Goal: Information Seeking & Learning: Learn about a topic

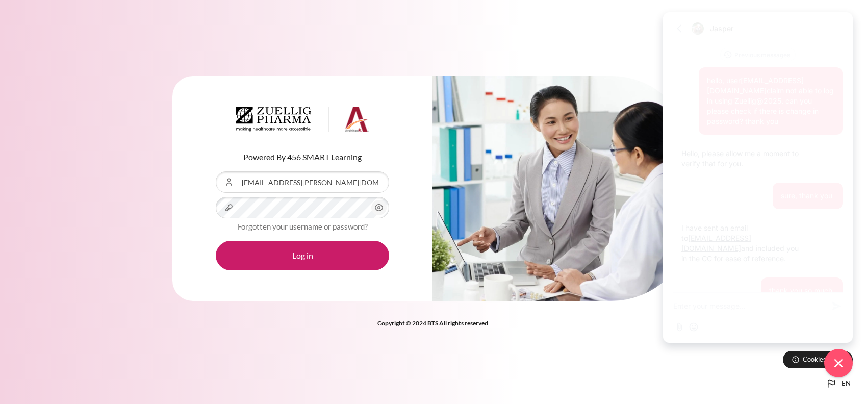
scroll to position [20, 0]
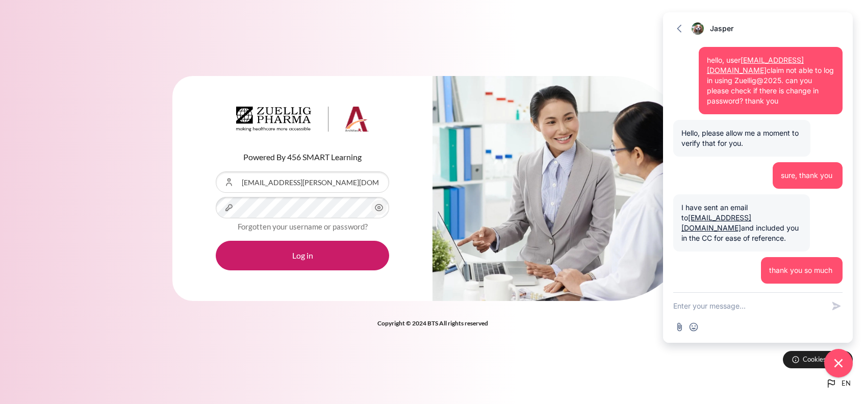
click at [216, 241] on button "Log in" at bounding box center [302, 256] width 173 height 30
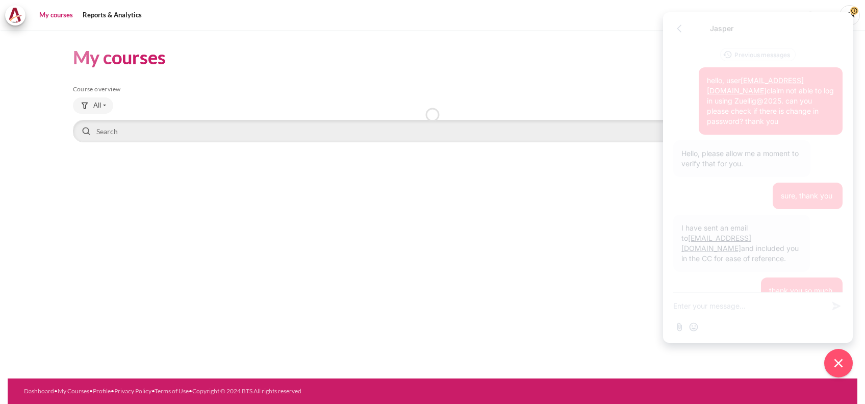
scroll to position [20, 0]
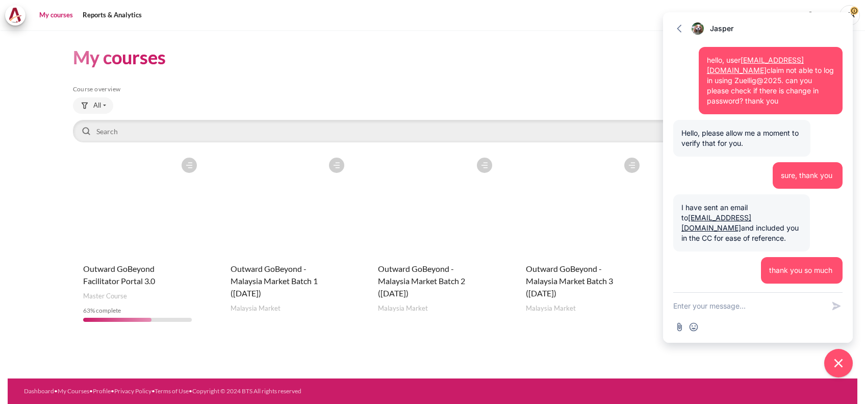
click at [584, 242] on figure "Content" at bounding box center [580, 203] width 129 height 102
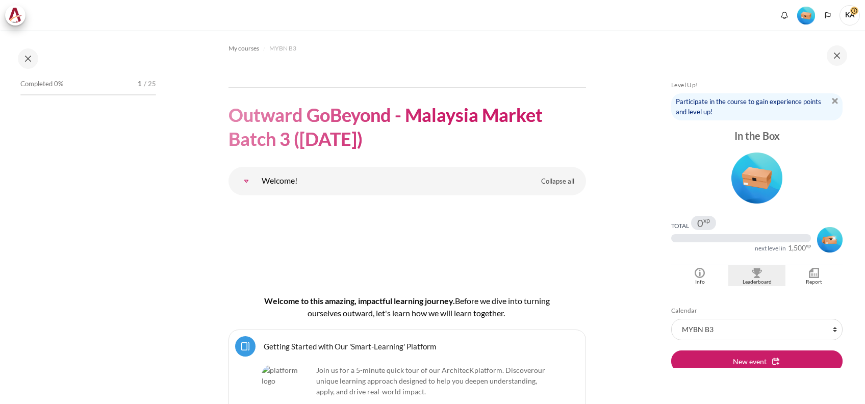
click at [761, 277] on div "Blocks" at bounding box center [757, 273] width 52 height 10
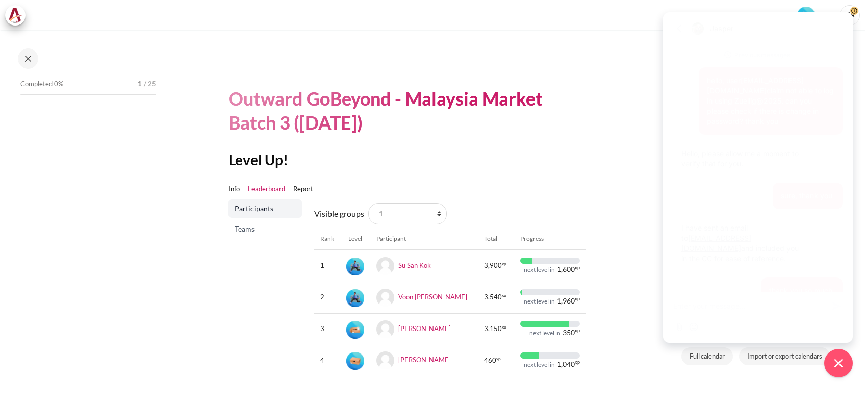
scroll to position [20, 0]
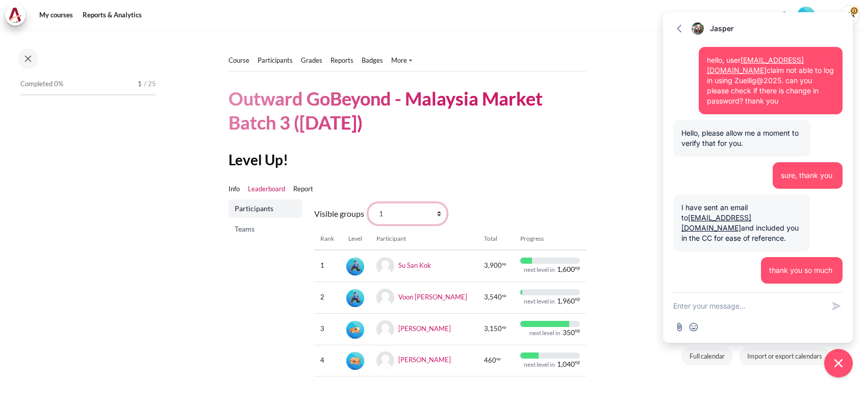
click at [411, 216] on select "All participants 1 2 3 3 4" at bounding box center [407, 213] width 79 height 21
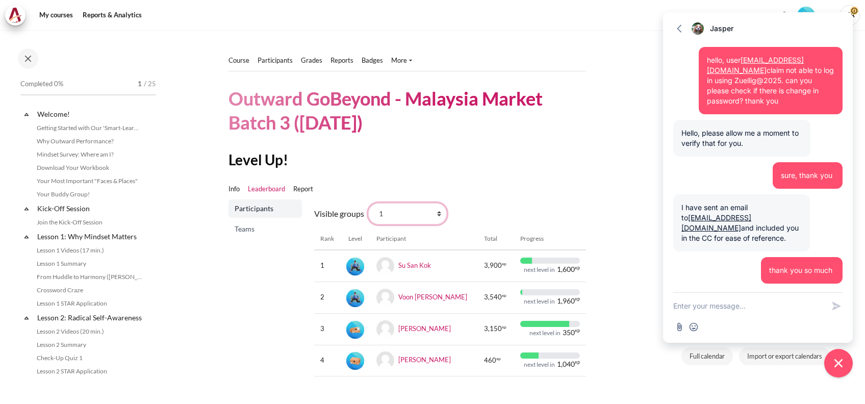
select select "0"
click at [368, 203] on select "All participants 1 2 3 3 4" at bounding box center [407, 213] width 79 height 21
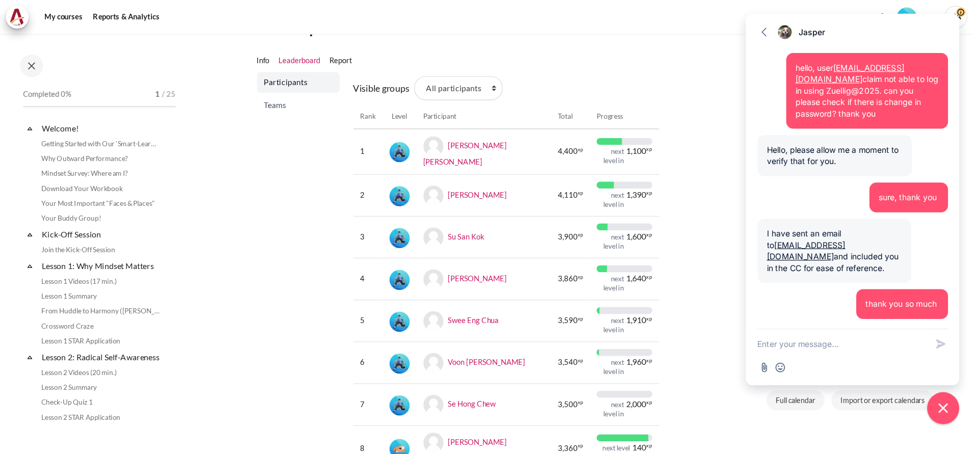
scroll to position [136, 0]
click at [844, 362] on icon "Close chat widget" at bounding box center [839, 363] width 16 height 16
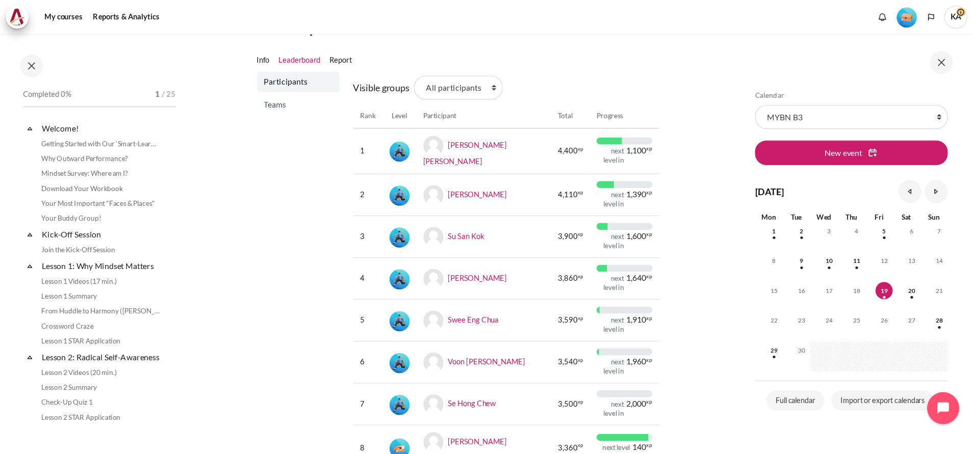
scroll to position [136, 0]
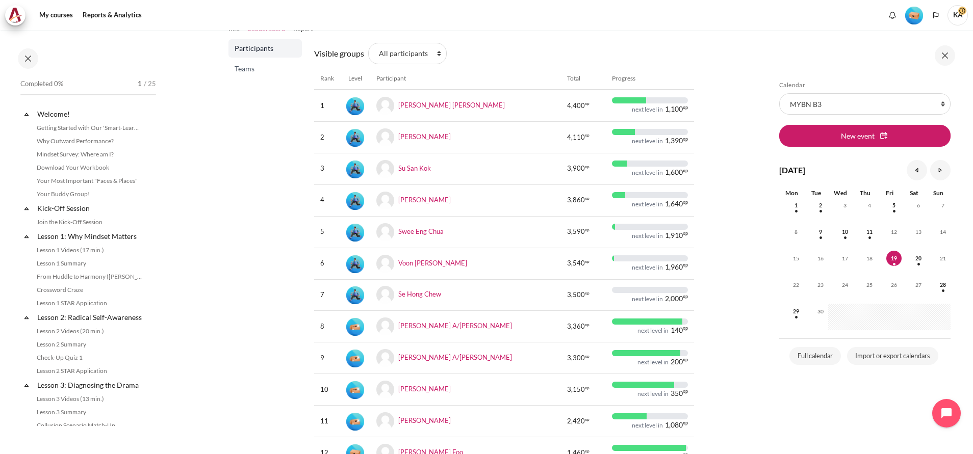
drag, startPoint x: 828, startPoint y: 0, endPoint x: 261, endPoint y: 345, distance: 664.3
click at [261, 345] on div "Participants Teams" at bounding box center [264, 305] width 73 height 533
click at [92, 152] on link "Mindset Survey: Where am I?" at bounding box center [89, 154] width 111 height 12
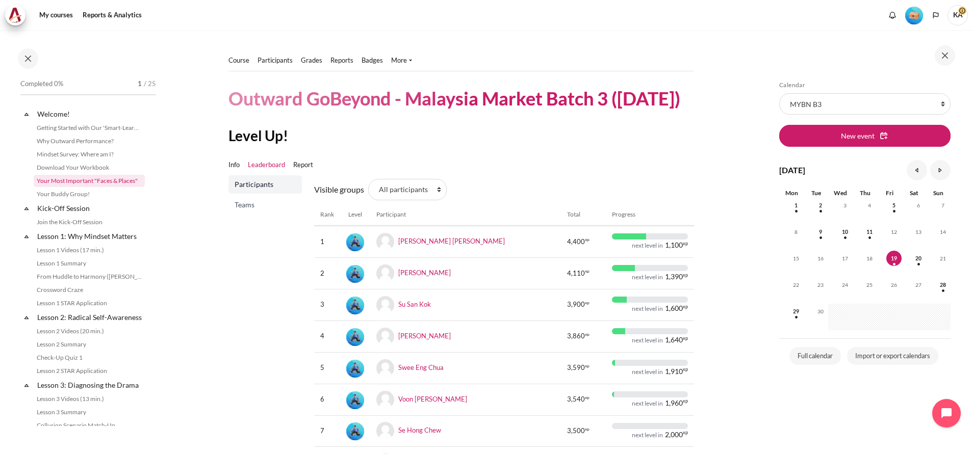
click at [93, 183] on link "Your Most Important "Faces & Places"" at bounding box center [89, 181] width 111 height 12
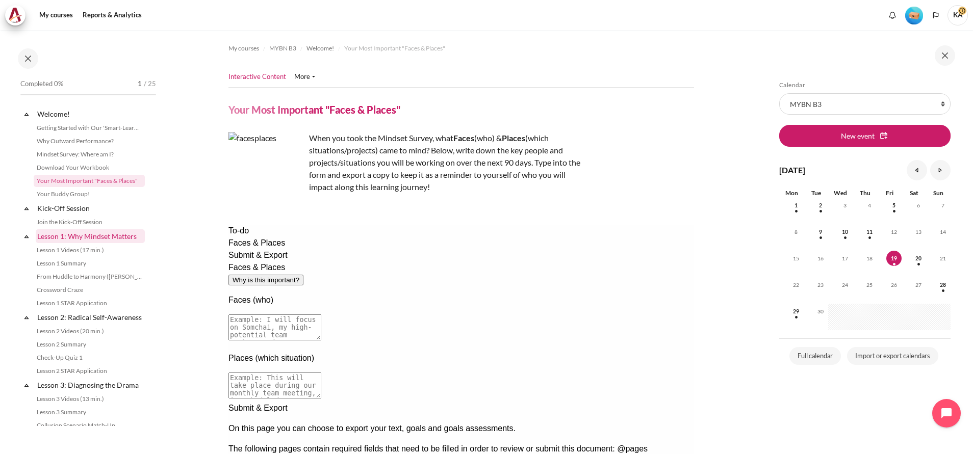
click at [76, 240] on link "Lesson 1: Why Mindset Matters" at bounding box center [90, 236] width 109 height 14
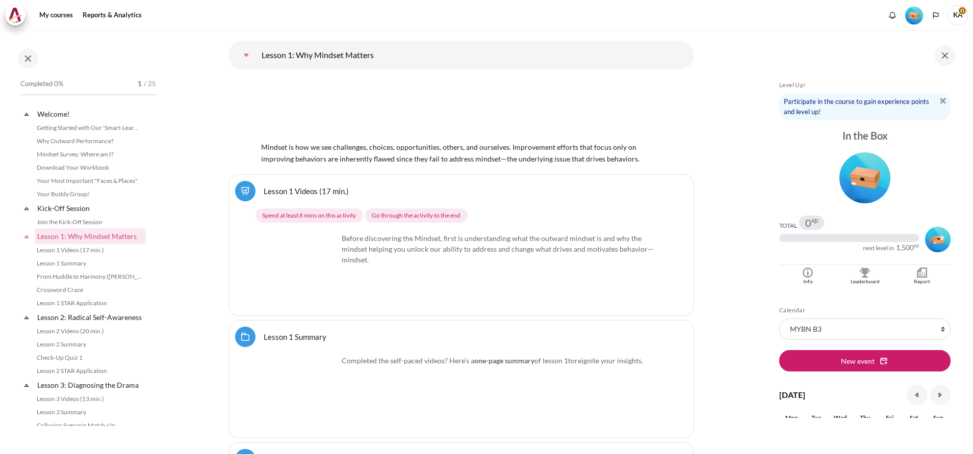
scroll to position [111, 0]
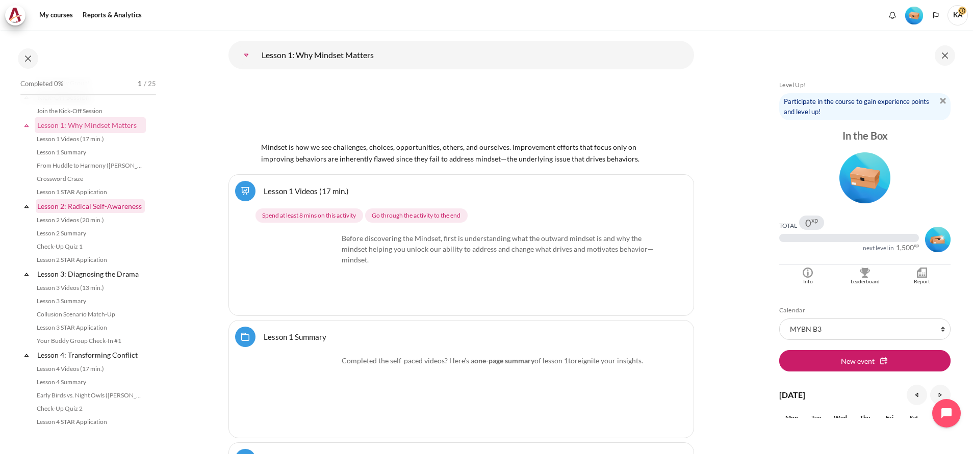
click at [77, 213] on link "Lesson 2: Radical Self-Awareness" at bounding box center [90, 206] width 109 height 14
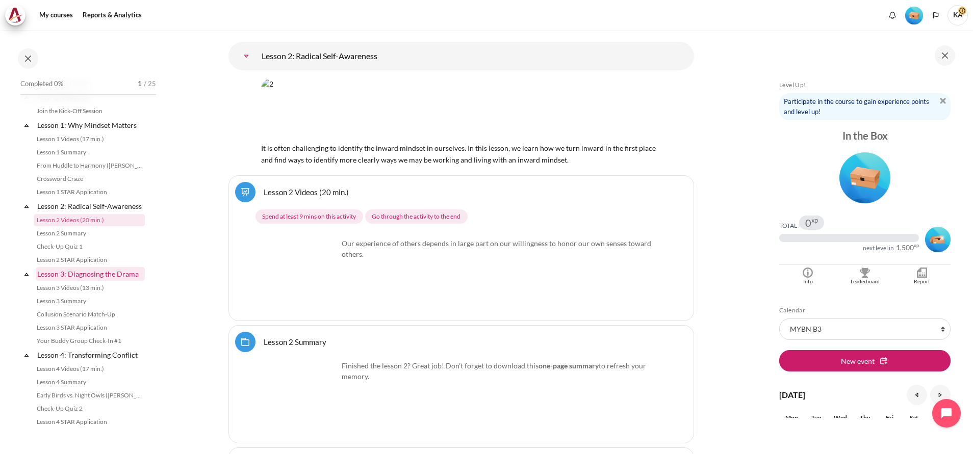
click at [68, 281] on link "Lesson 3: Diagnosing the Drama" at bounding box center [90, 274] width 109 height 14
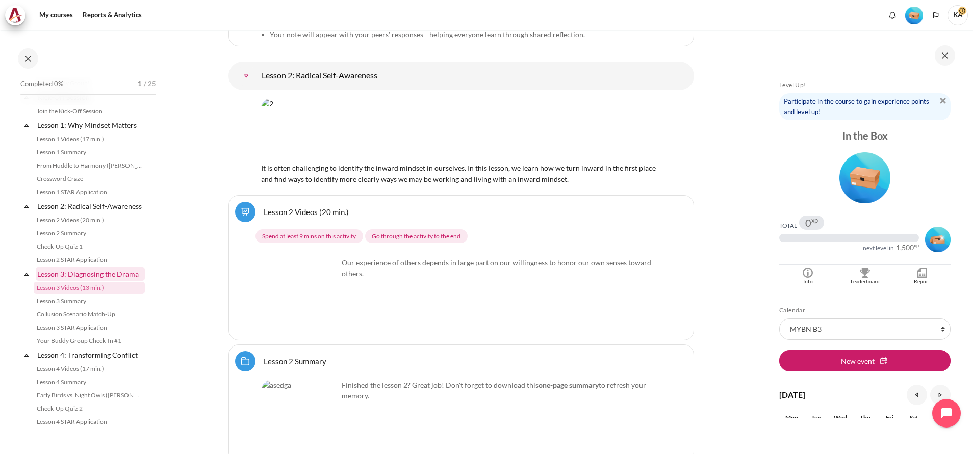
scroll to position [3059, 0]
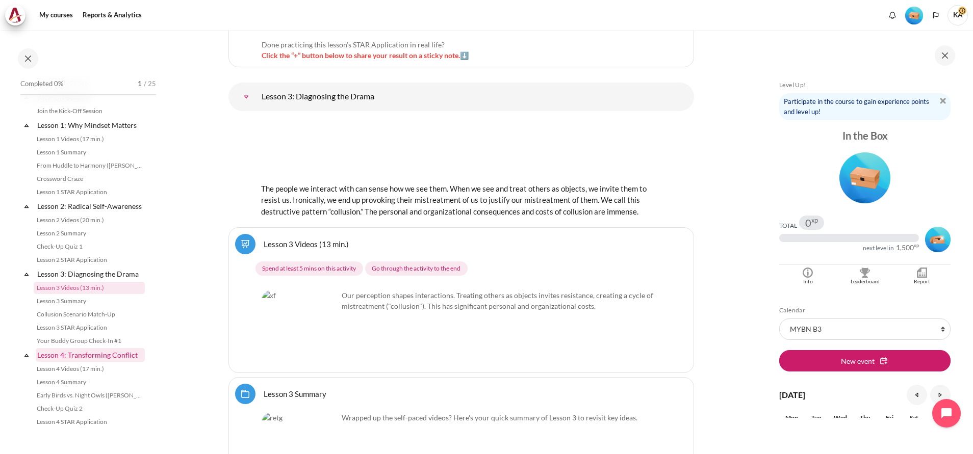
click at [79, 362] on link "Lesson 4: Transforming Conflict" at bounding box center [90, 355] width 109 height 14
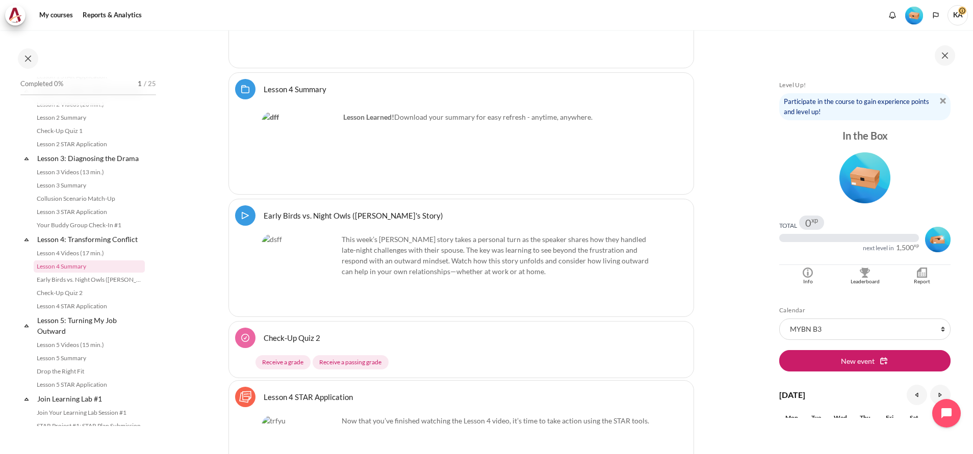
scroll to position [452, 0]
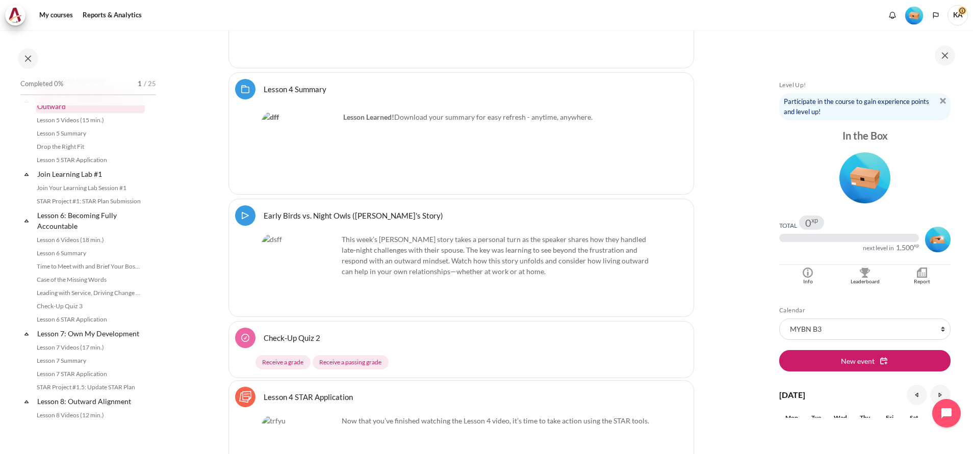
click at [80, 113] on link "Lesson 5: Turning My Job Outward" at bounding box center [90, 101] width 109 height 24
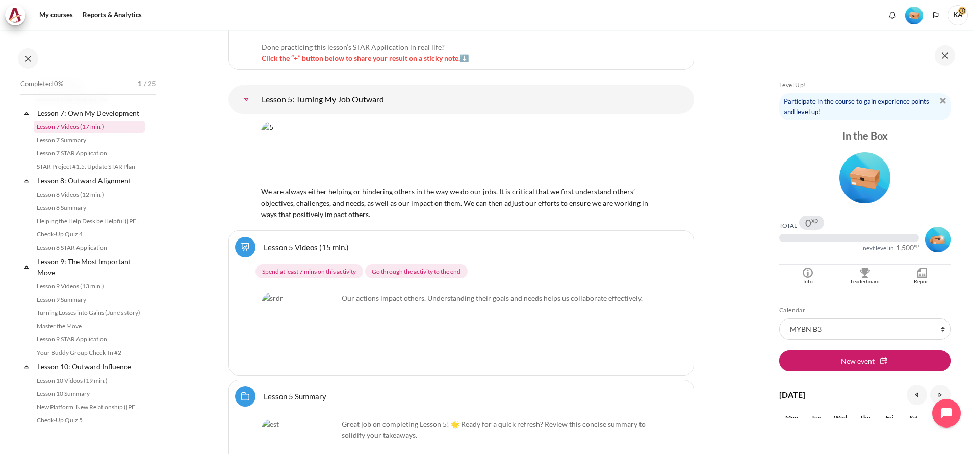
scroll to position [681, 0]
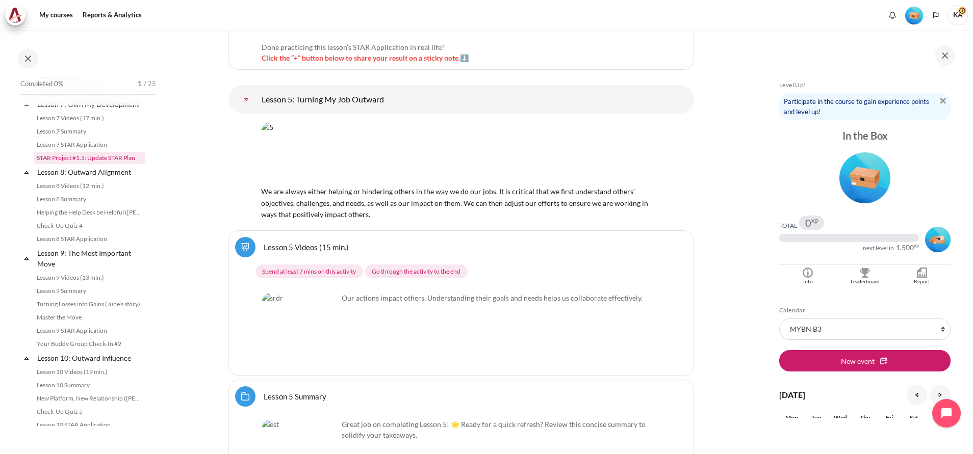
click at [111, 164] on link "STAR Project #1.5: Update STAR Plan" at bounding box center [89, 158] width 111 height 12
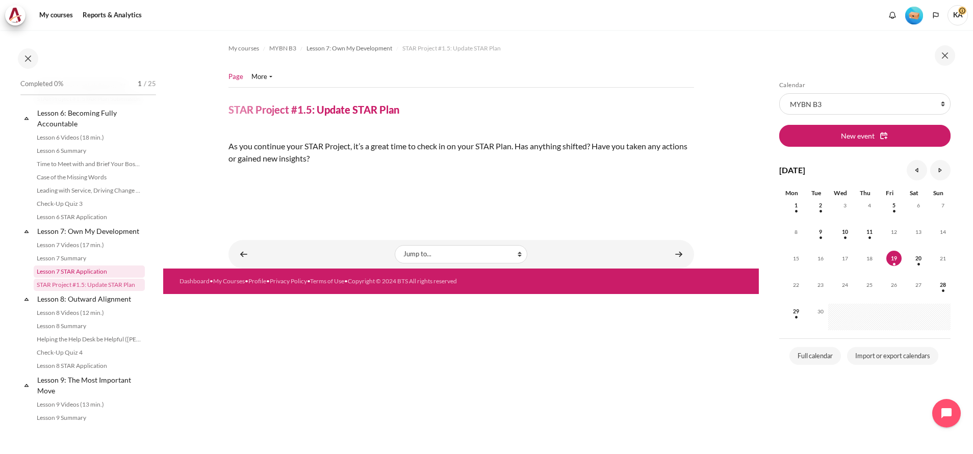
scroll to position [478, 0]
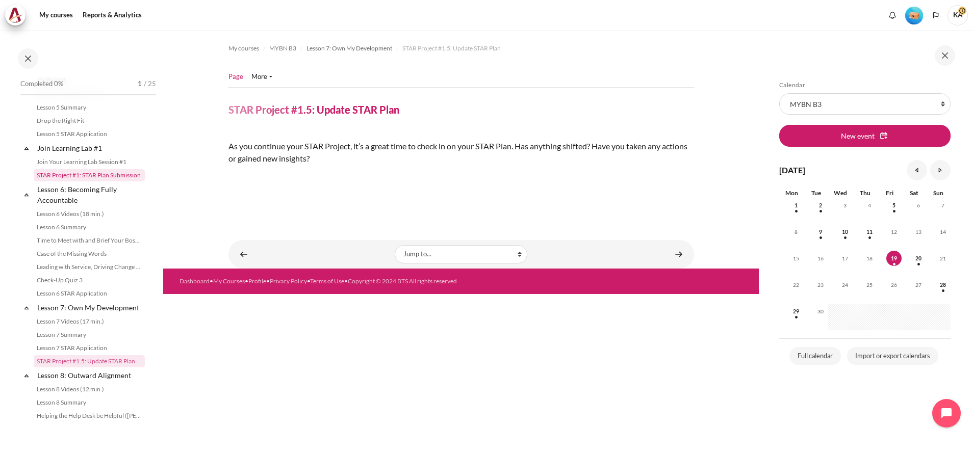
click at [90, 182] on link "STAR Project #1: STAR Plan Submission" at bounding box center [89, 175] width 111 height 12
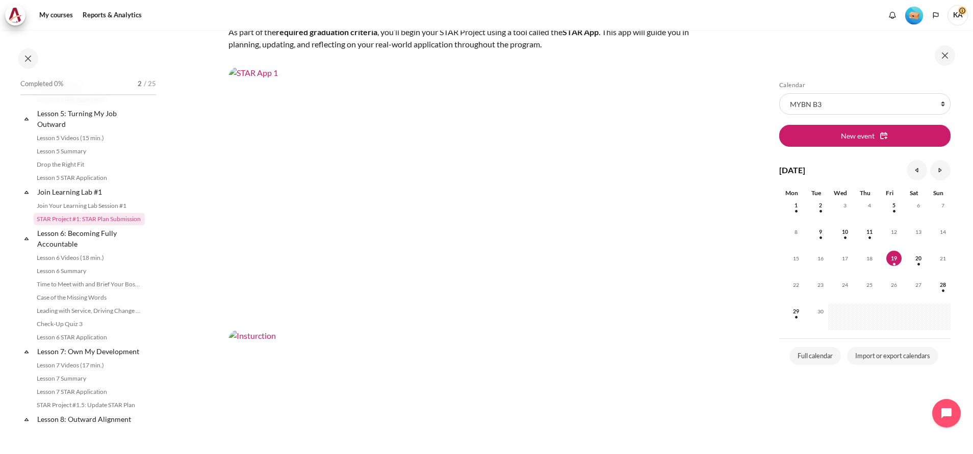
scroll to position [166, 0]
click at [426, 156] on img "Content" at bounding box center [461, 200] width 466 height 262
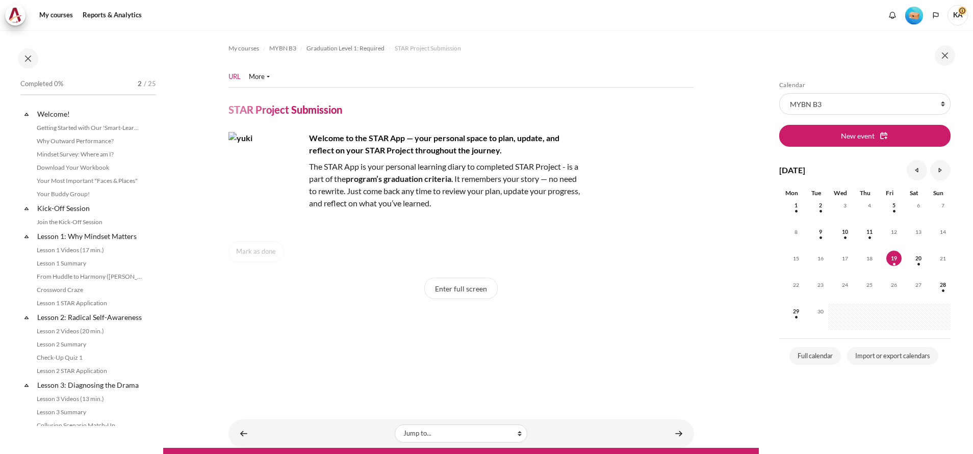
scroll to position [1009, 0]
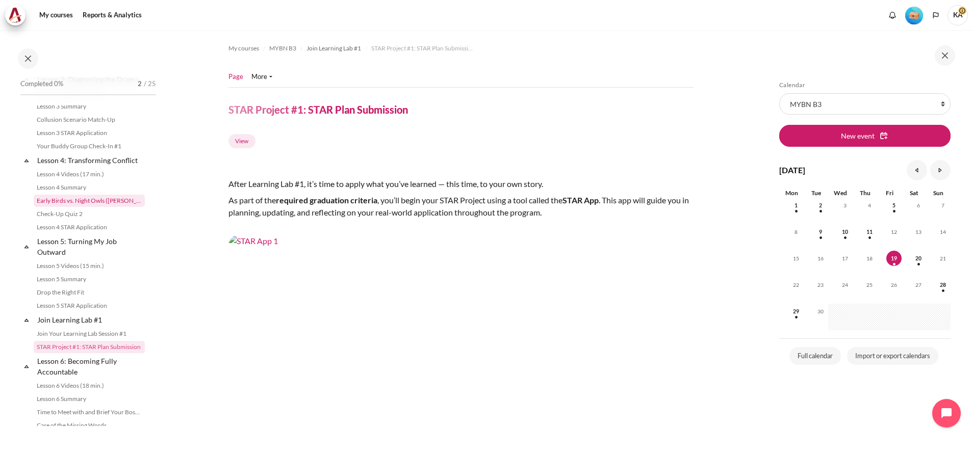
scroll to position [382, 0]
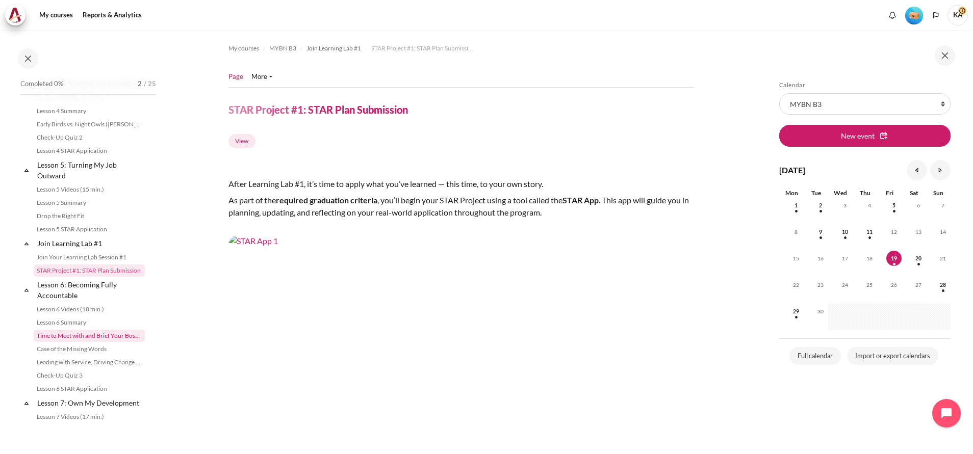
click at [117, 342] on link "Time to Meet with and Brief Your Boss #1" at bounding box center [89, 336] width 111 height 12
